Goal: Task Accomplishment & Management: Manage account settings

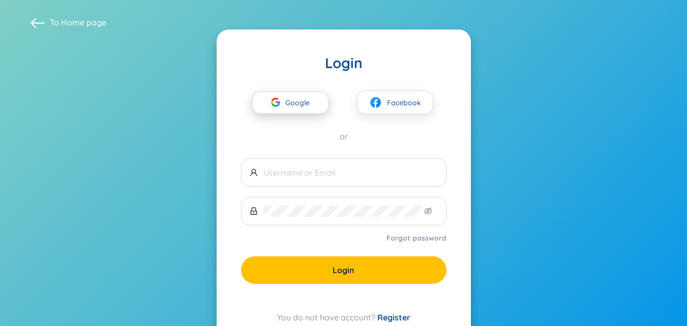
click at [314, 102] on button "Google" at bounding box center [290, 103] width 76 height 22
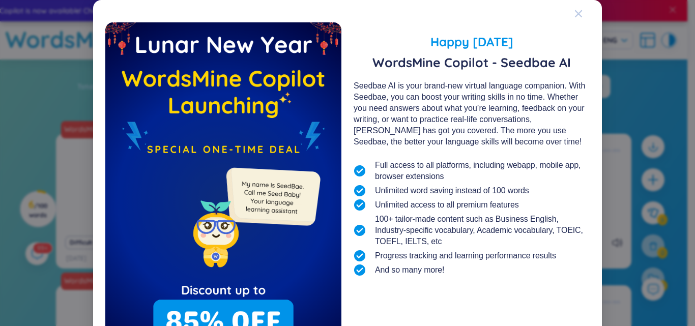
click at [579, 11] on span "Close" at bounding box center [587, 13] width 27 height 27
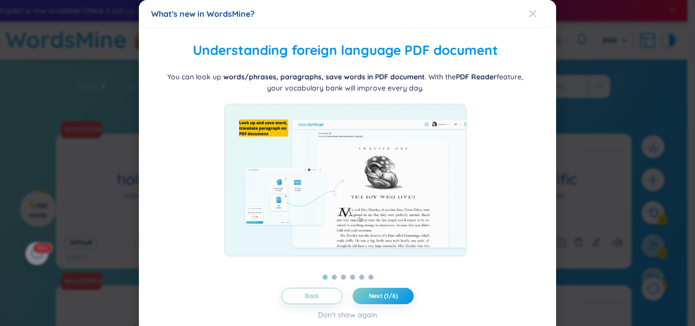
click at [532, 14] on span "Close" at bounding box center [541, 13] width 27 height 27
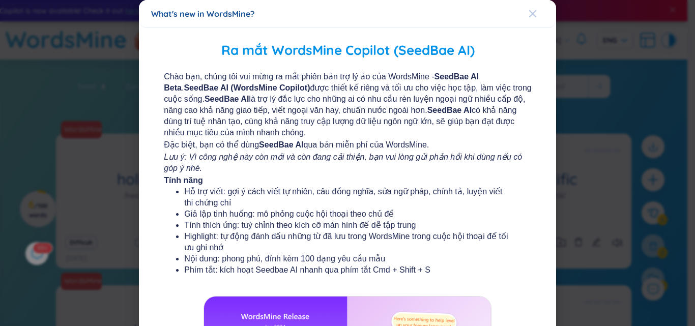
click at [528, 16] on icon "Close" at bounding box center [532, 14] width 8 height 8
